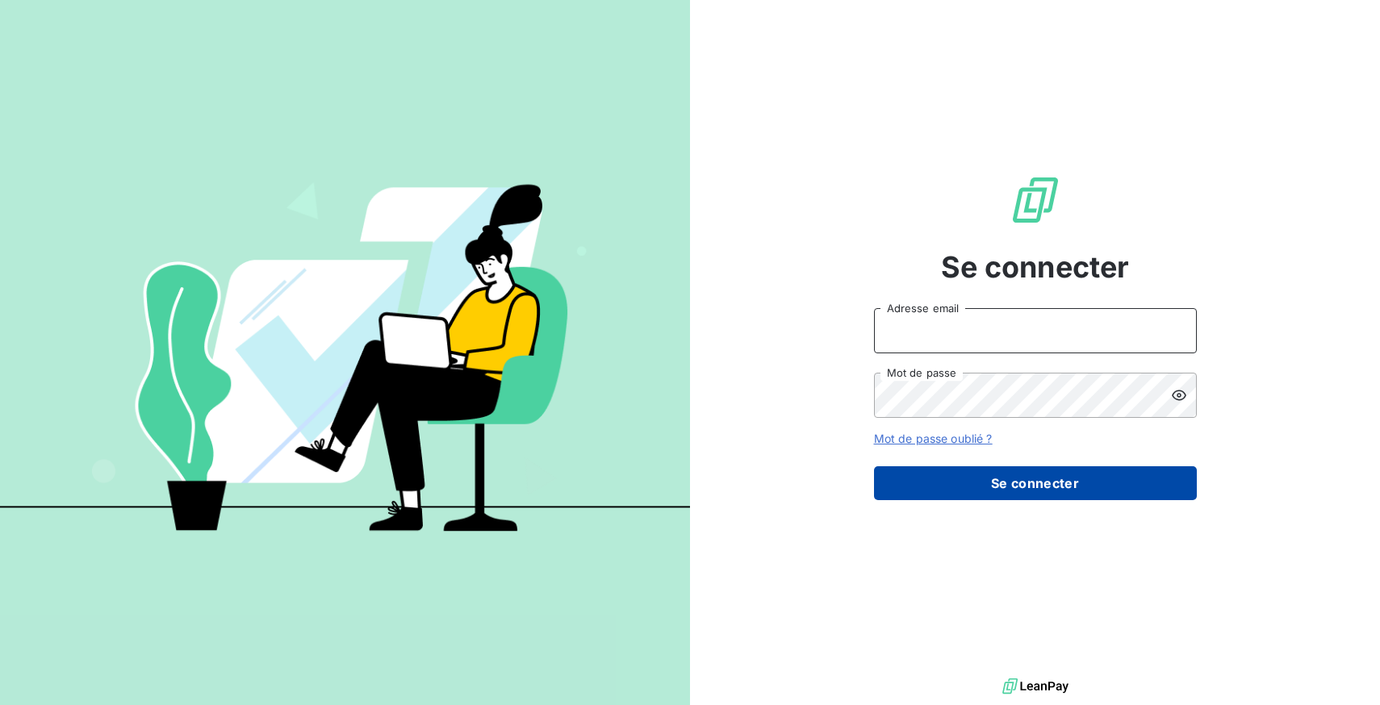
type input "[EMAIL_ADDRESS][DOMAIN_NAME]"
click at [1028, 489] on button "Se connecter" at bounding box center [1035, 483] width 323 height 34
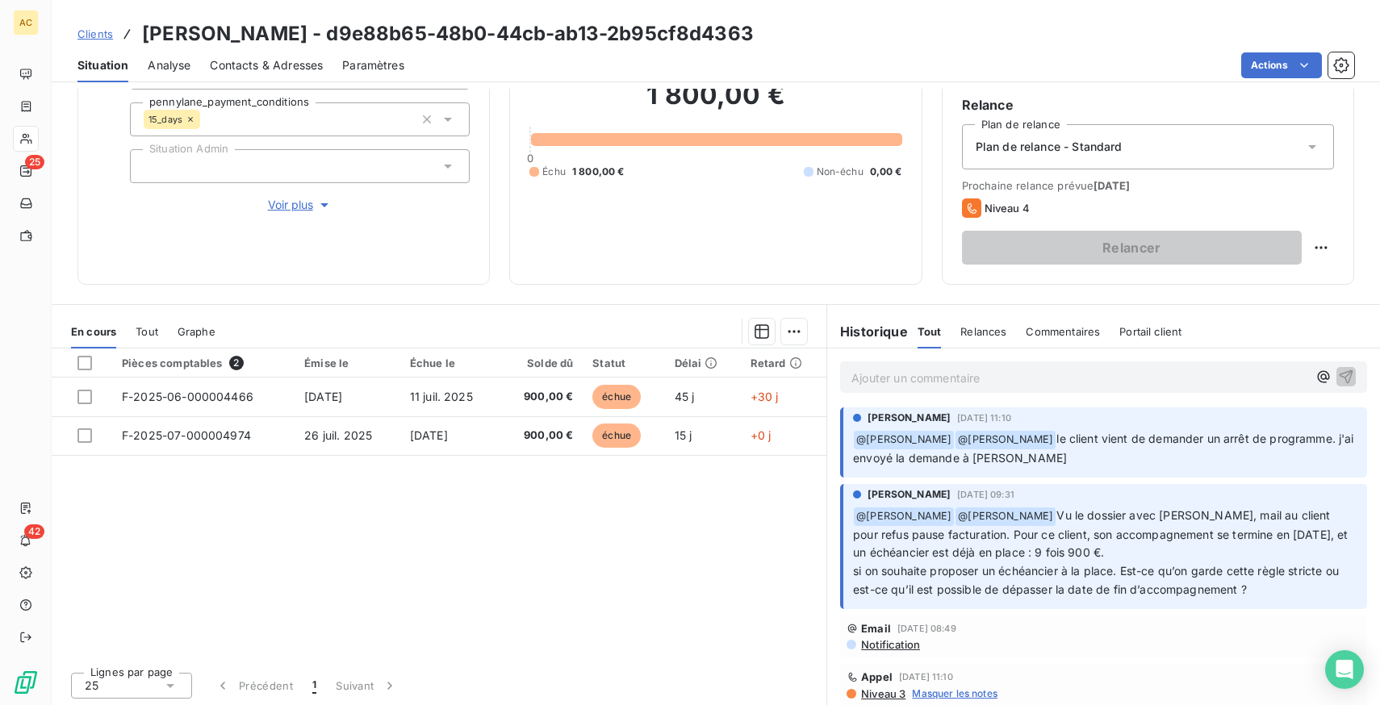
scroll to position [147, 0]
click at [965, 372] on p "Ajouter un commentaire ﻿" at bounding box center [1079, 375] width 456 height 20
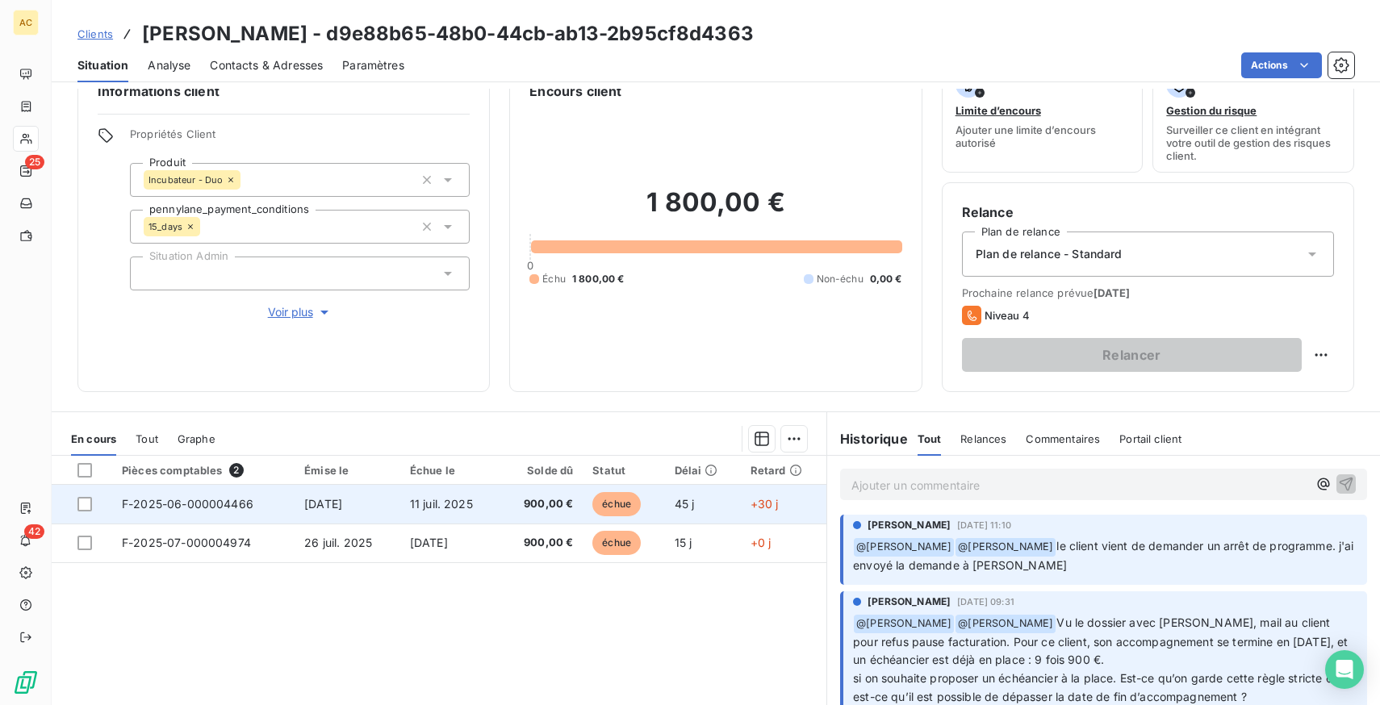
scroll to position [0, 0]
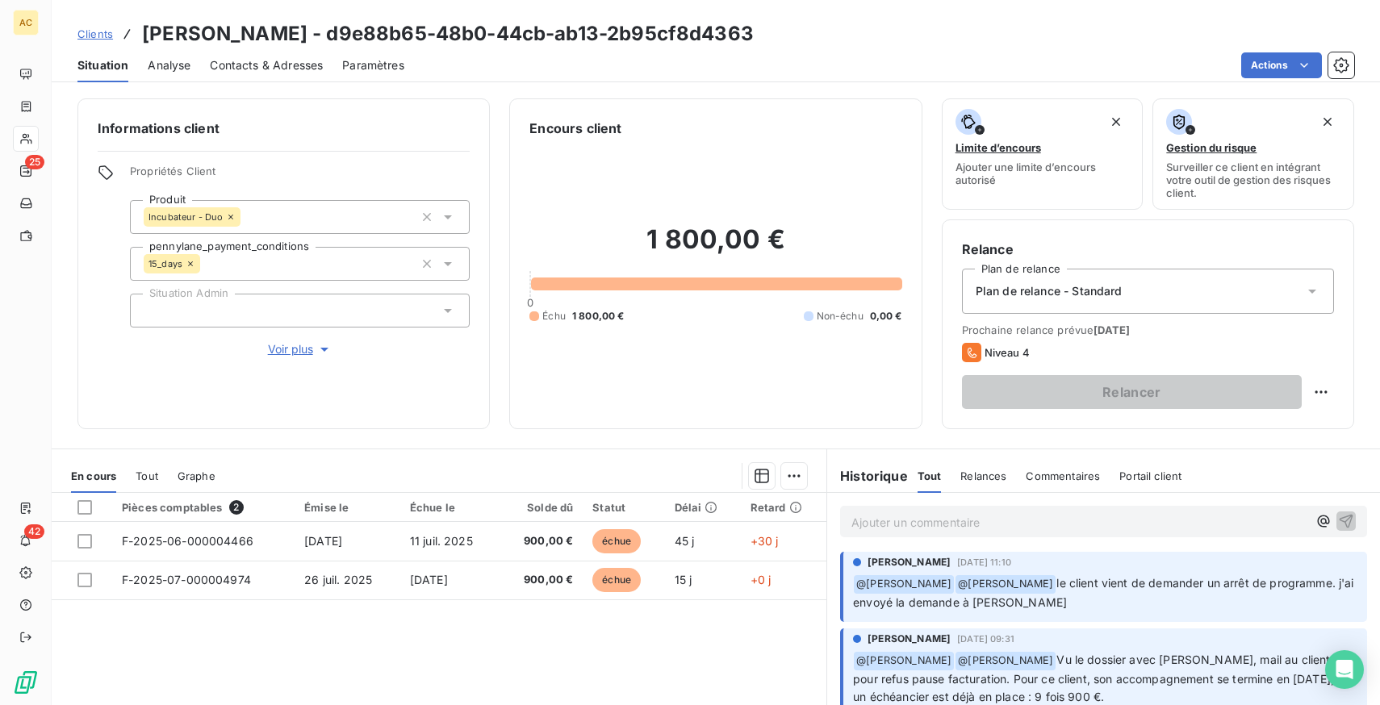
click at [283, 349] on span "Voir plus" at bounding box center [300, 349] width 65 height 16
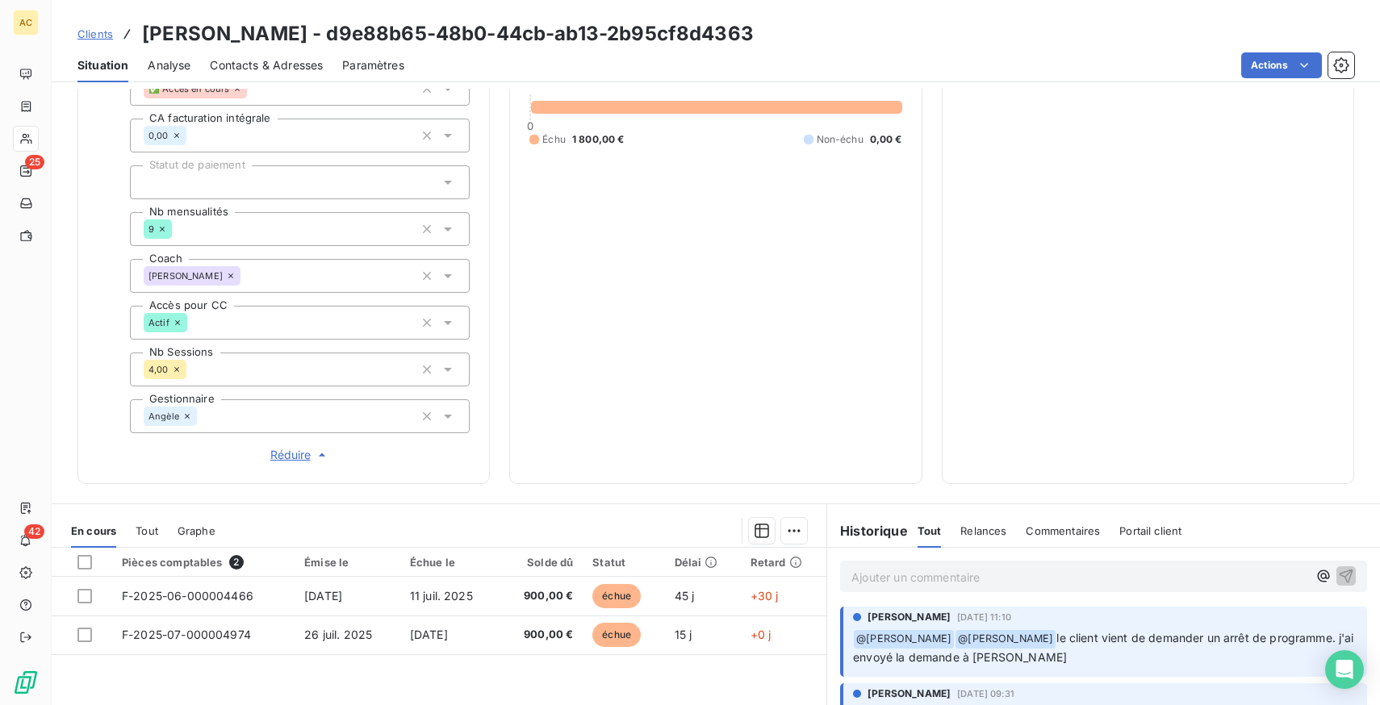
scroll to position [611, 0]
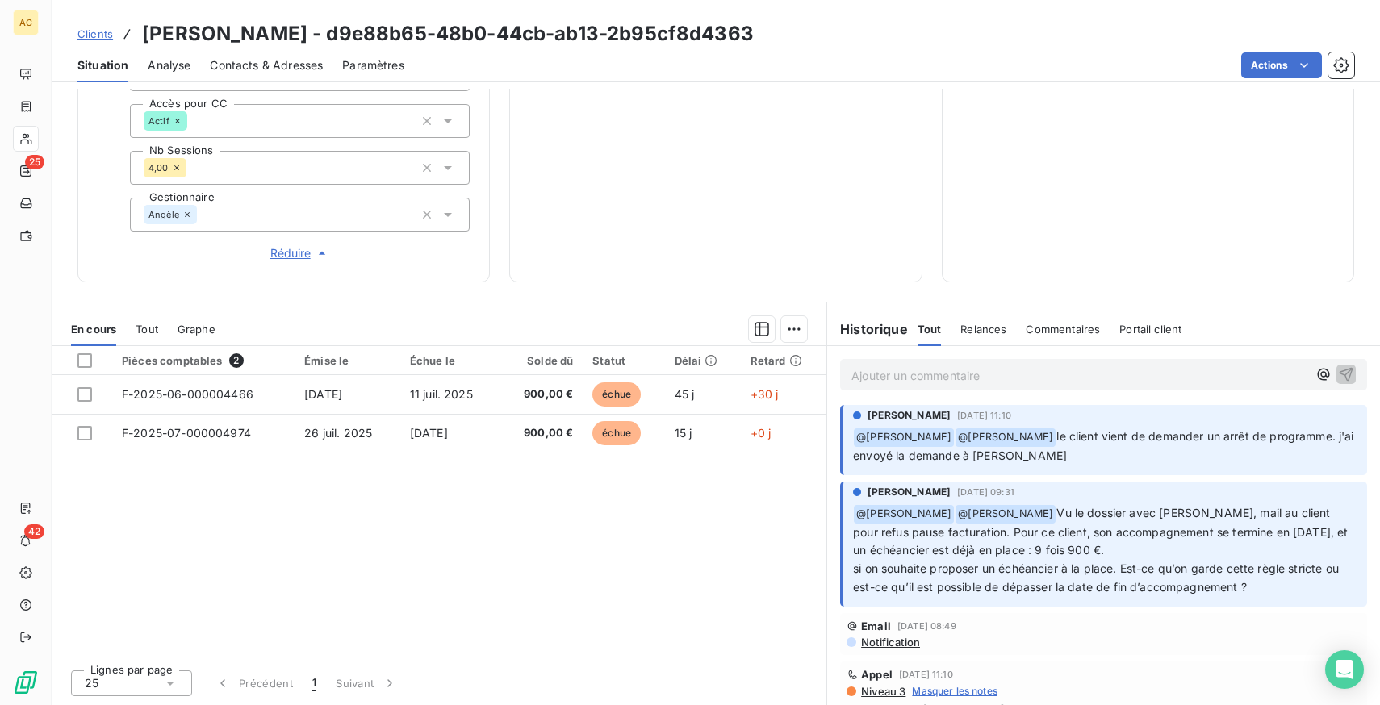
click at [929, 372] on p "Ajouter un commentaire ﻿" at bounding box center [1079, 375] width 456 height 20
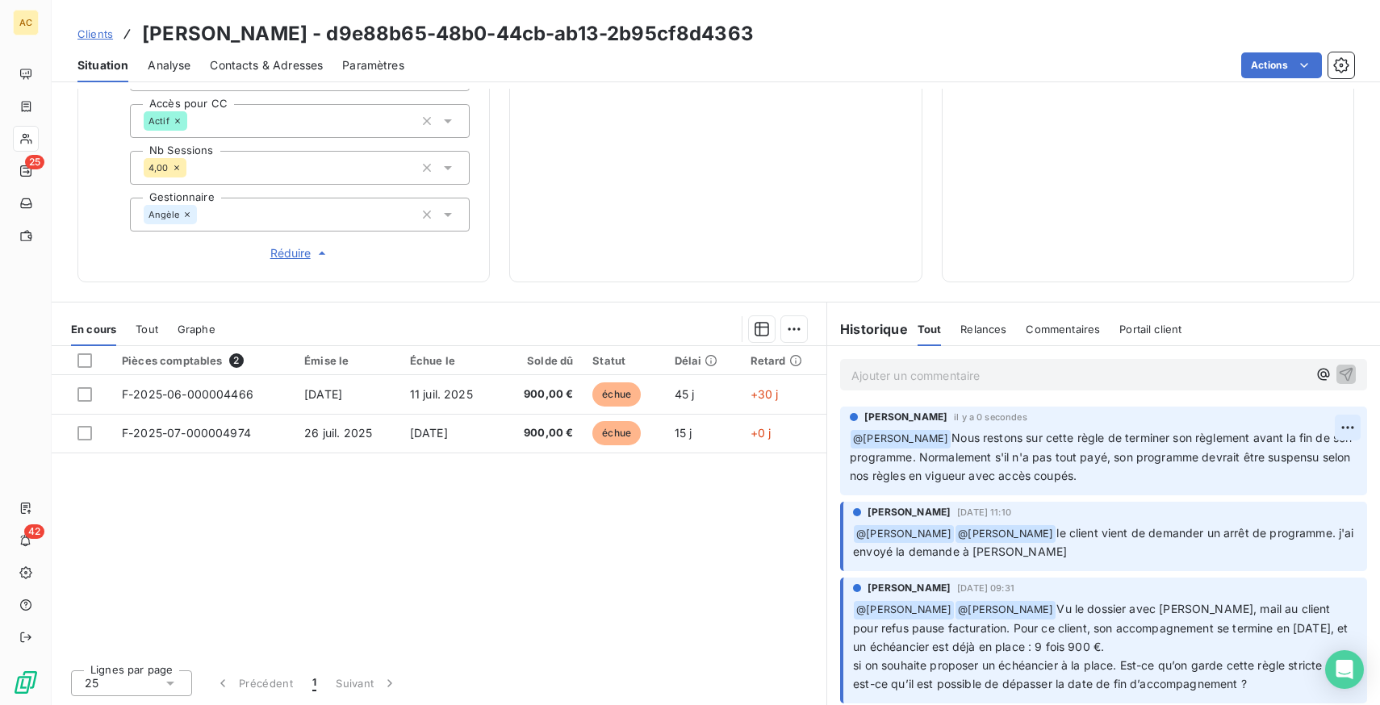
click at [1355, 429] on html "AC 25 42 Clients [PERSON_NAME] - d9e88b65-48b0-44cb-ab13-2b95cf8d4363 Situation…" at bounding box center [690, 352] width 1380 height 705
click at [1296, 469] on div "Editer" at bounding box center [1308, 464] width 90 height 26
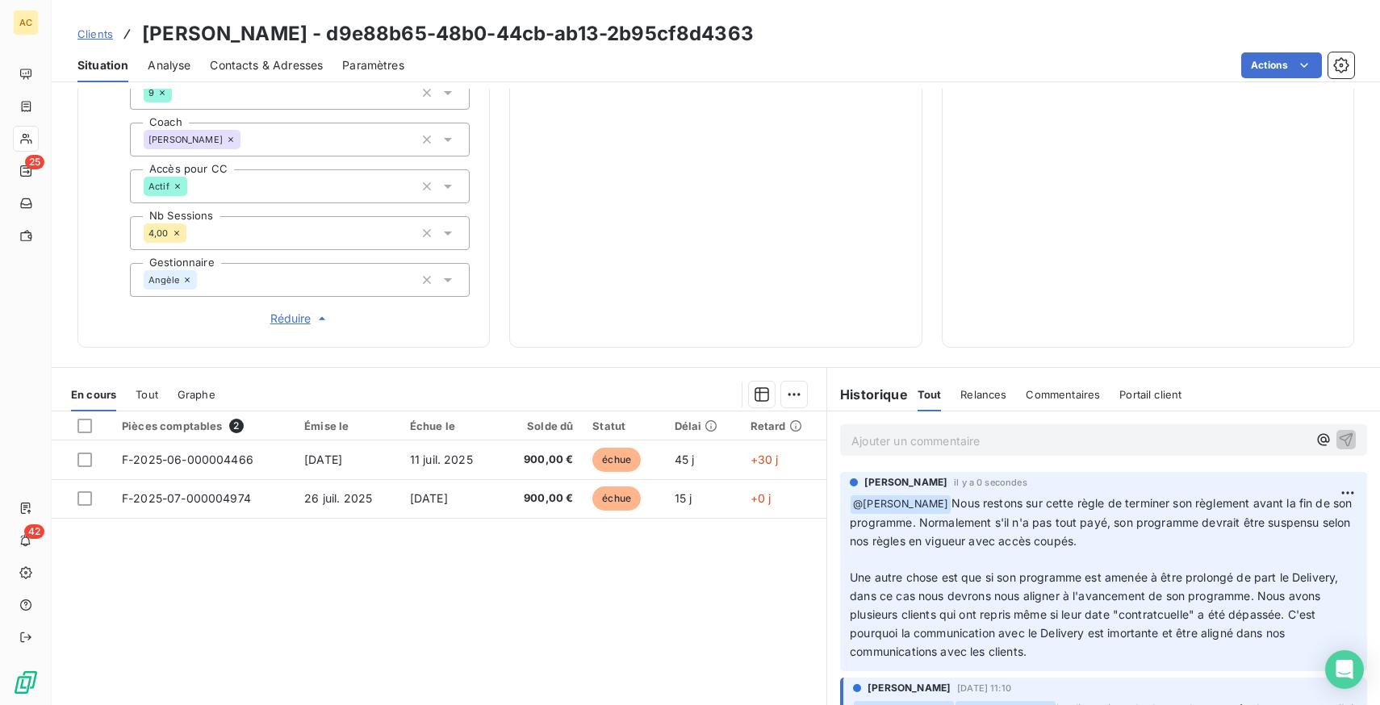
scroll to position [611, 0]
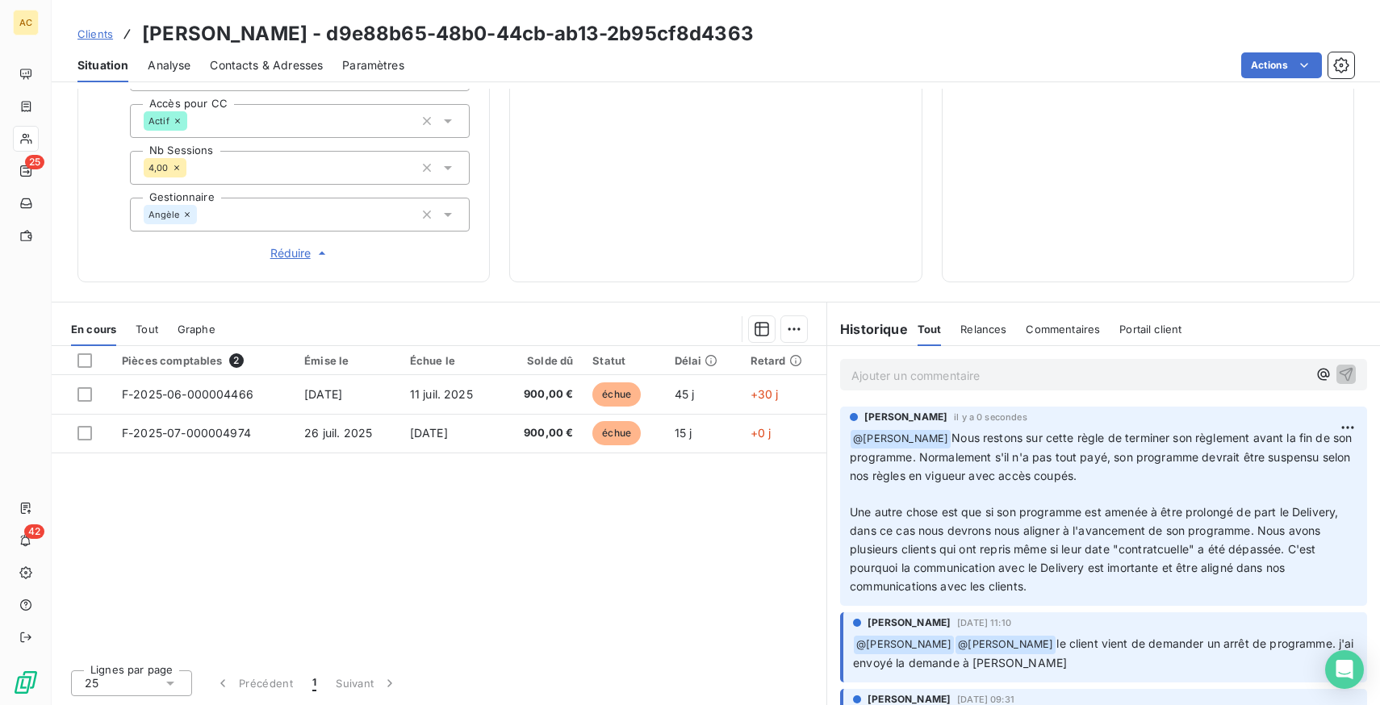
click at [983, 380] on p "Ajouter un commentaire ﻿" at bounding box center [1079, 375] width 456 height 20
click at [148, 328] on span "Tout" at bounding box center [147, 329] width 23 height 13
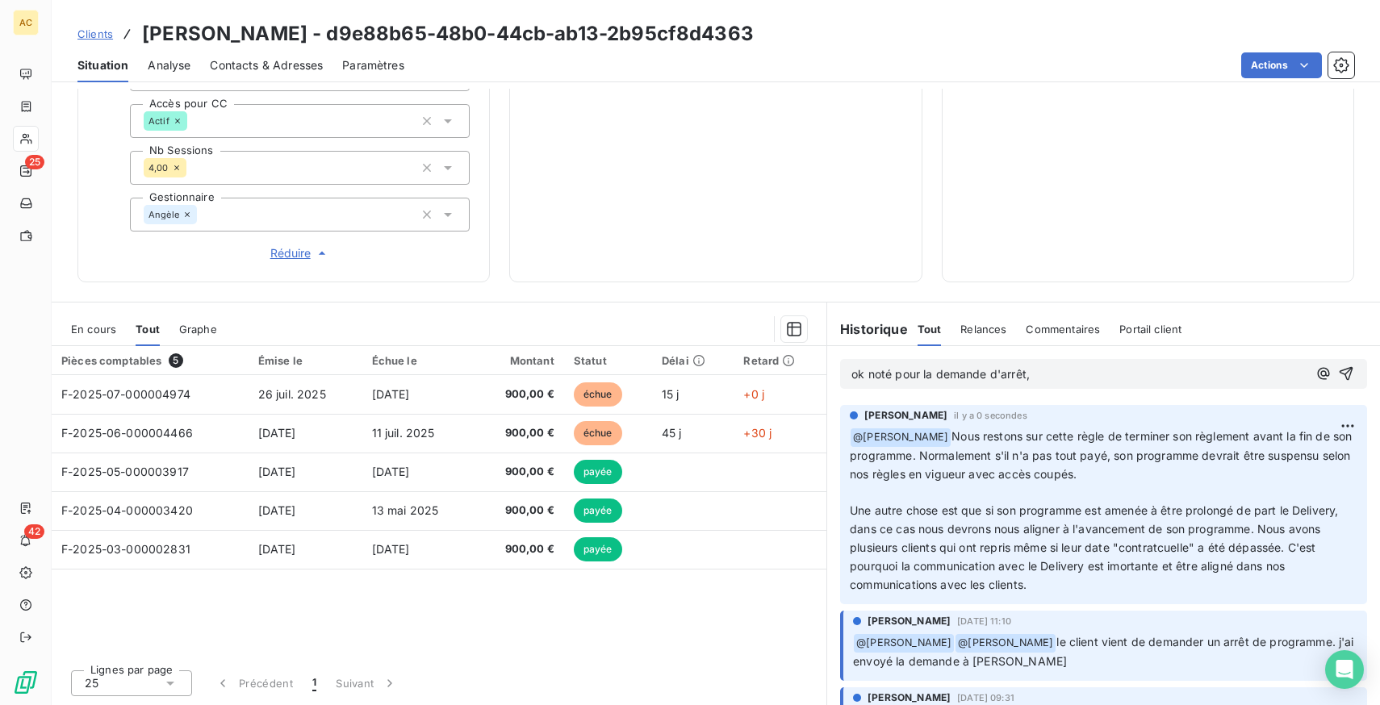
click at [1050, 374] on p "ok noté pour la demande d'arrêt," at bounding box center [1079, 374] width 456 height 19
click at [849, 375] on div "ok noté pour la demande d'arrêt," at bounding box center [1103, 374] width 527 height 30
click at [851, 374] on span "ok noté pour la demande d'arrêt," at bounding box center [940, 374] width 178 height 14
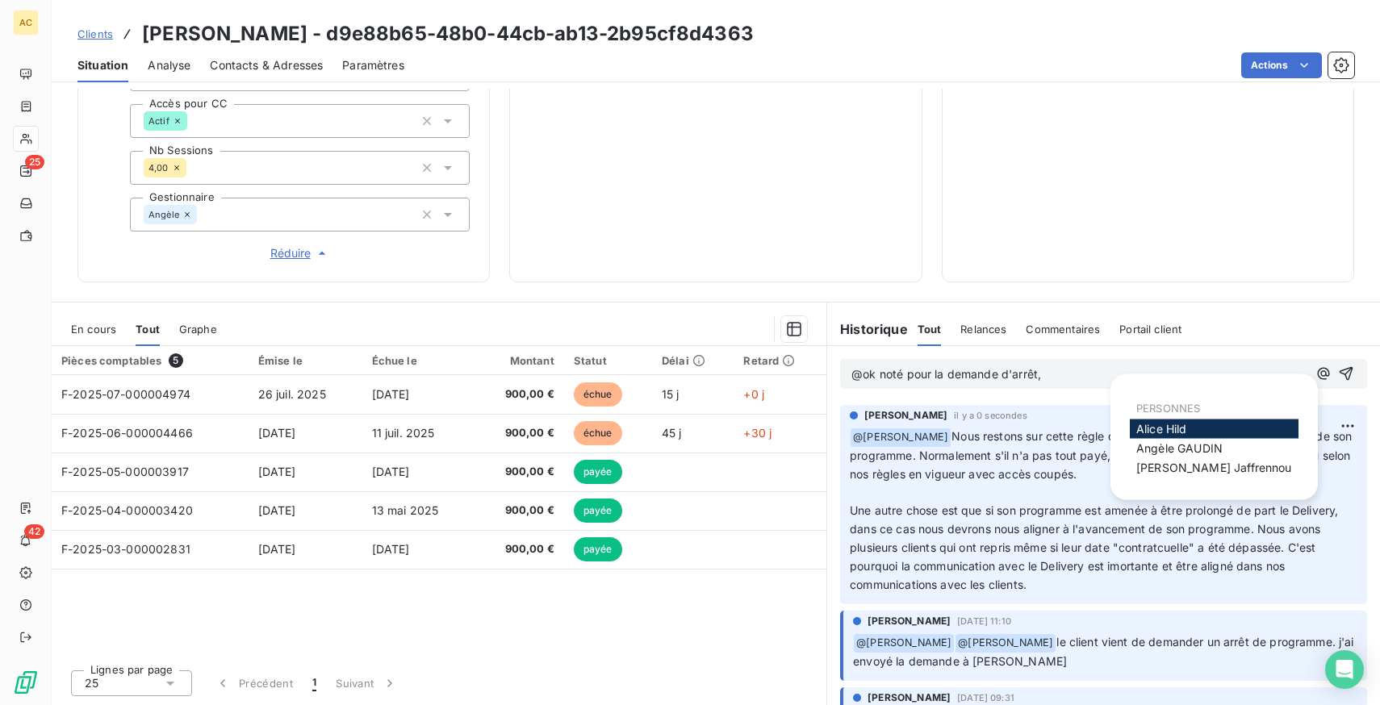
click at [1165, 427] on span "[PERSON_NAME]" at bounding box center [1161, 429] width 51 height 14
click at [1167, 454] on span "[PERSON_NAME]" at bounding box center [1179, 448] width 86 height 14
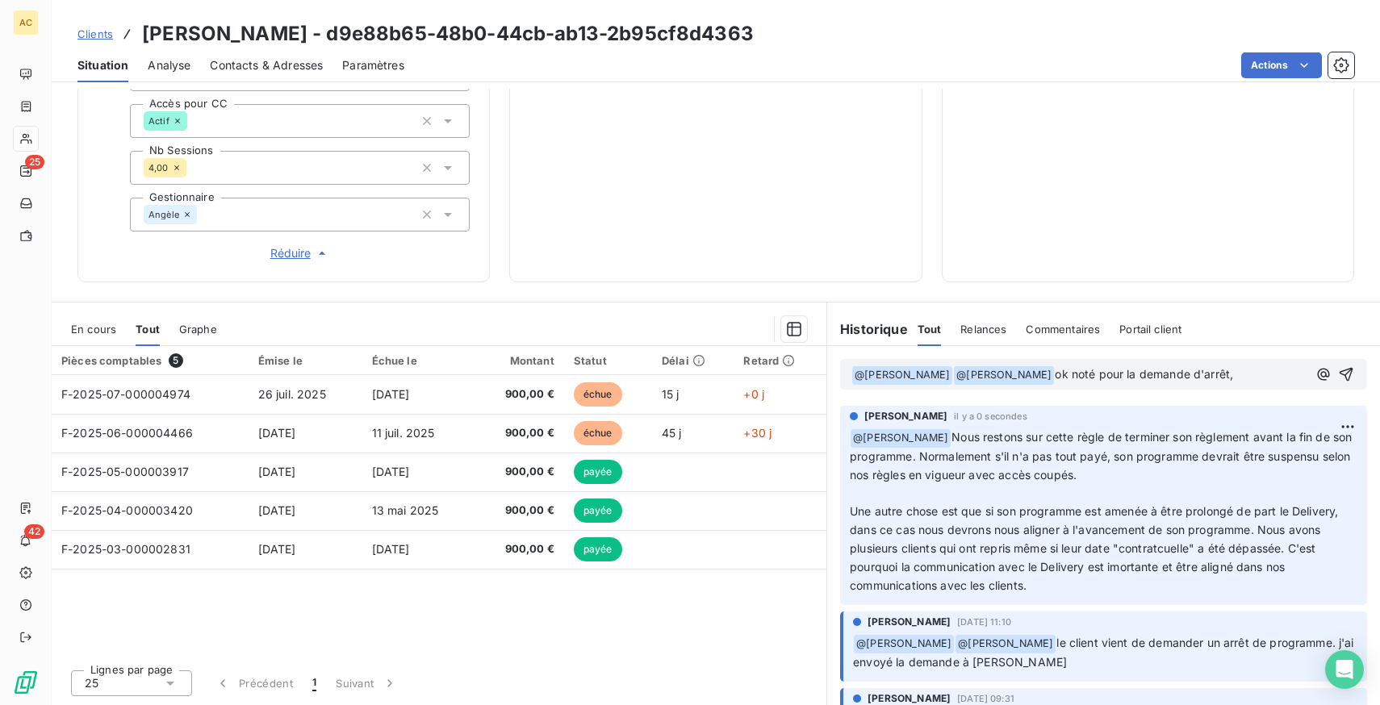
click at [1204, 370] on p "﻿ @ [PERSON_NAME] ﻿ ﻿ @ [PERSON_NAME] ﻿ ok noté pour la demande d'arrêt," at bounding box center [1079, 374] width 456 height 19
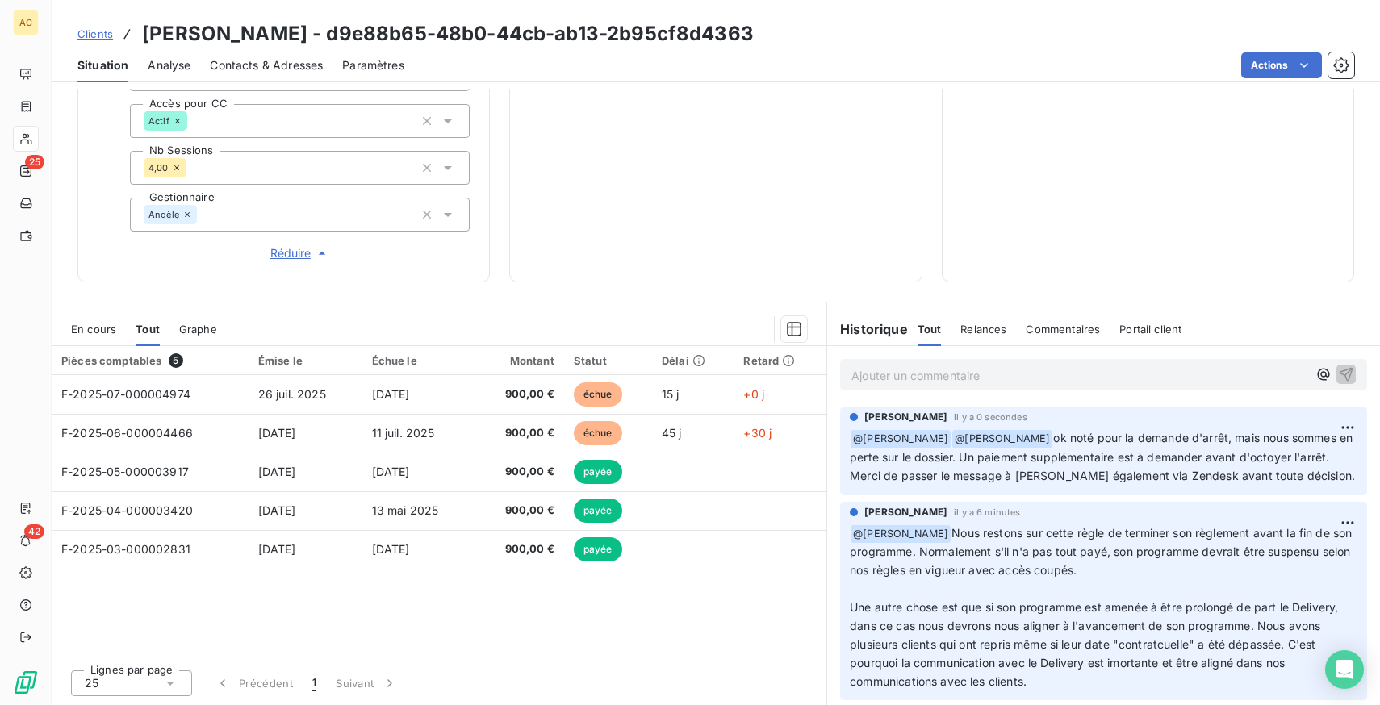
click at [92, 34] on span "Clients" at bounding box center [94, 33] width 35 height 13
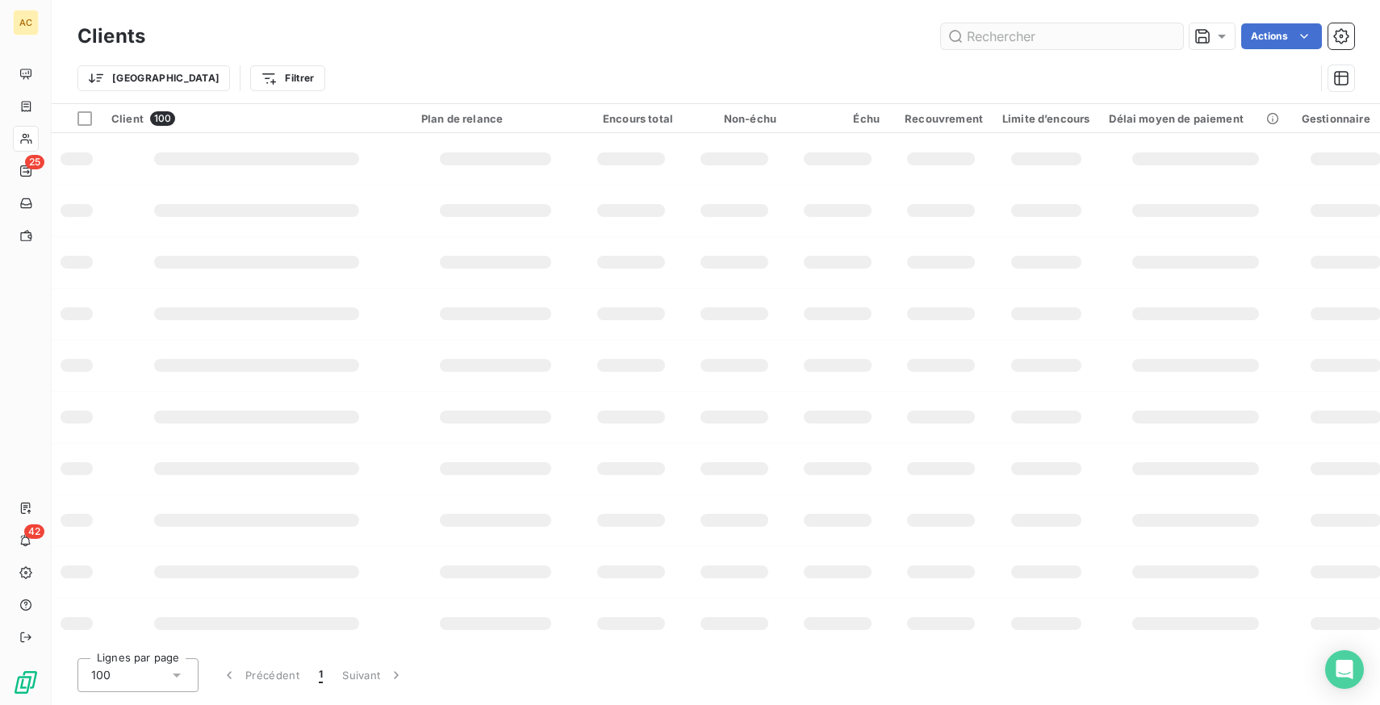
click at [1000, 38] on input "text" at bounding box center [1062, 36] width 242 height 26
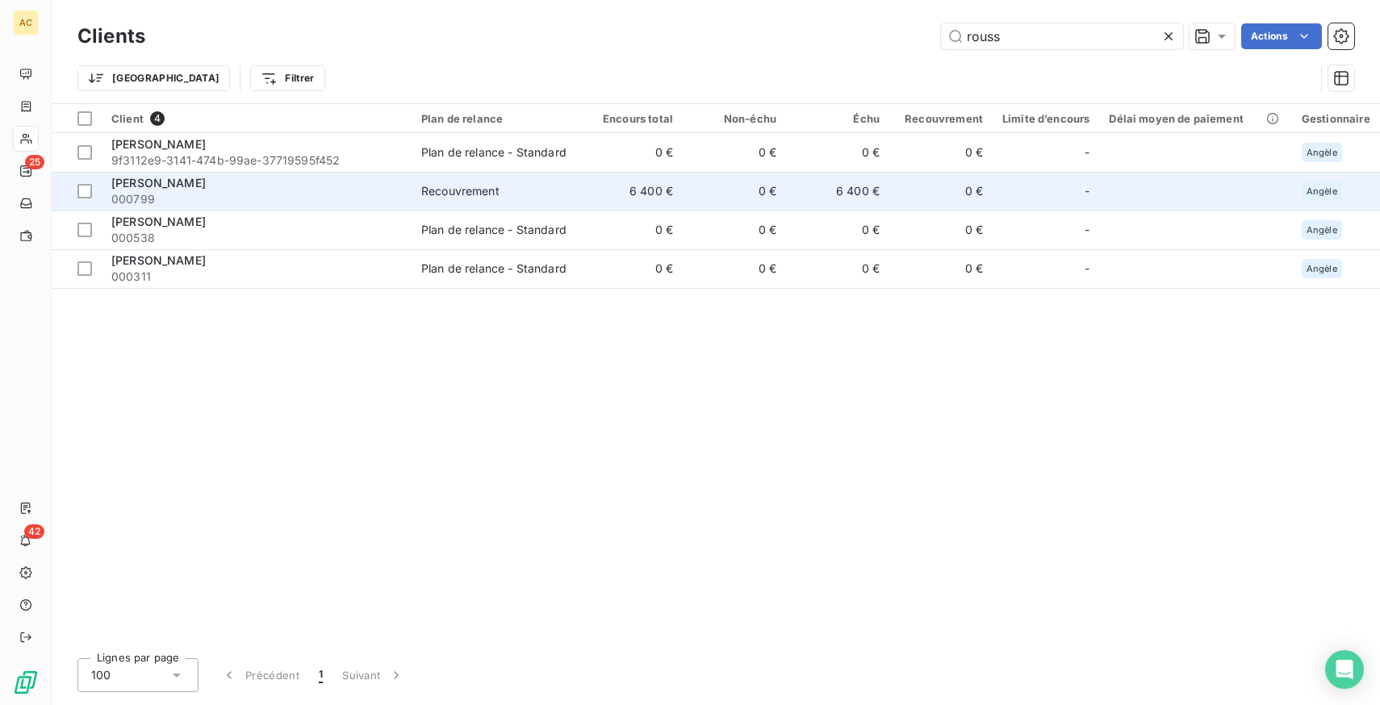
type input "rouss"
click at [336, 198] on span "000799" at bounding box center [256, 199] width 290 height 16
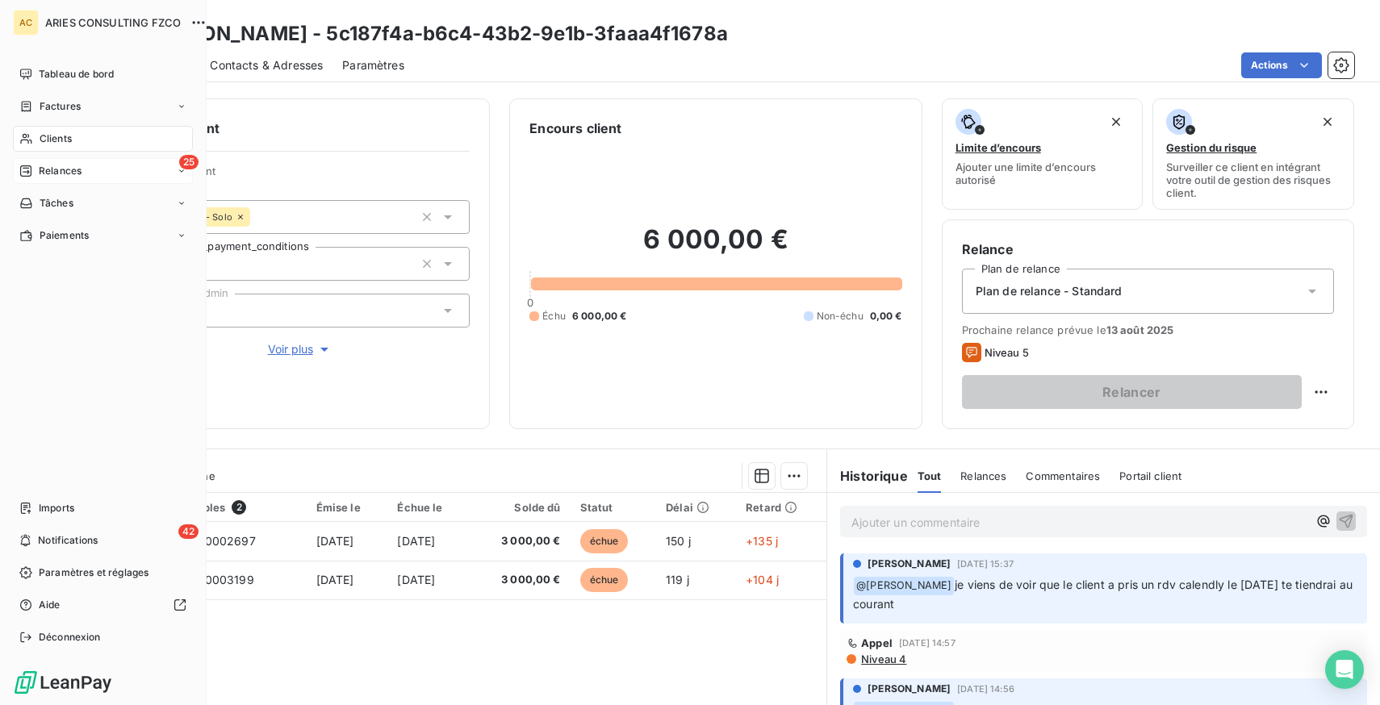
click at [58, 170] on span "Relances" at bounding box center [60, 171] width 43 height 15
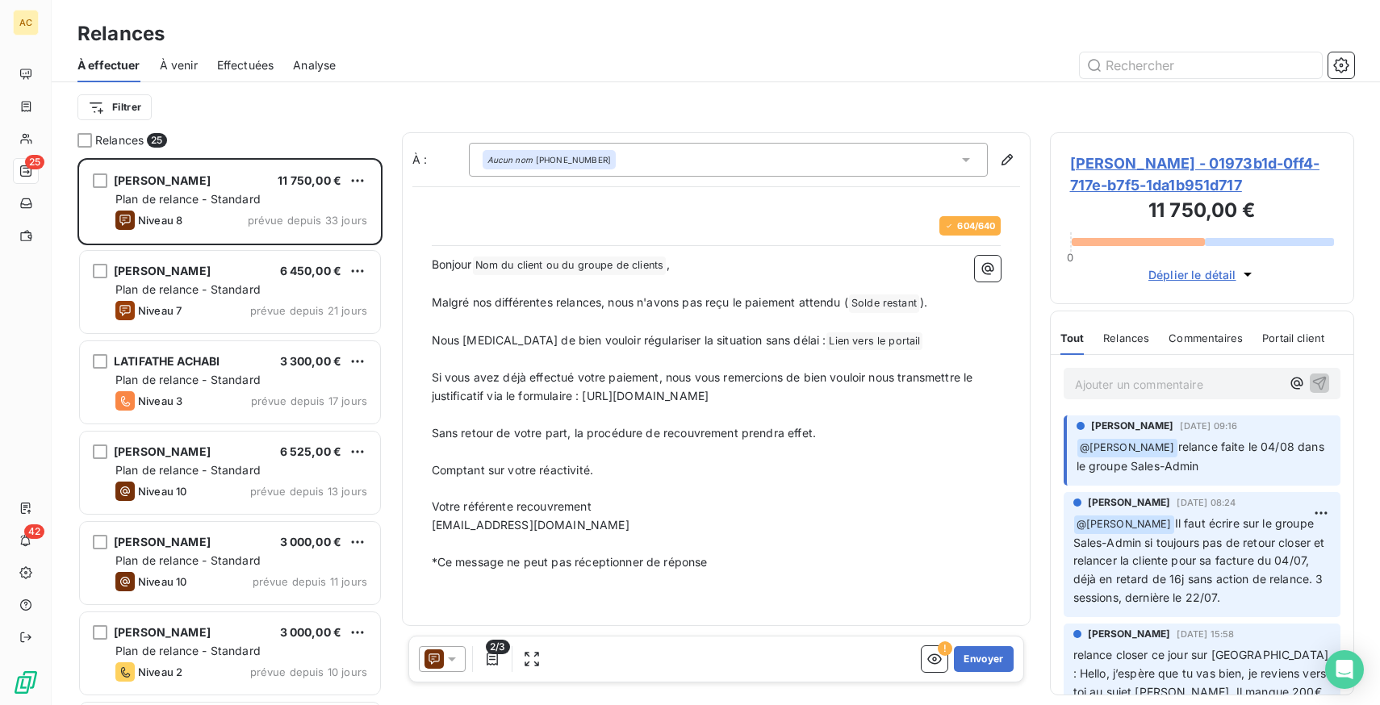
scroll to position [547, 304]
